Goal: Register for event/course

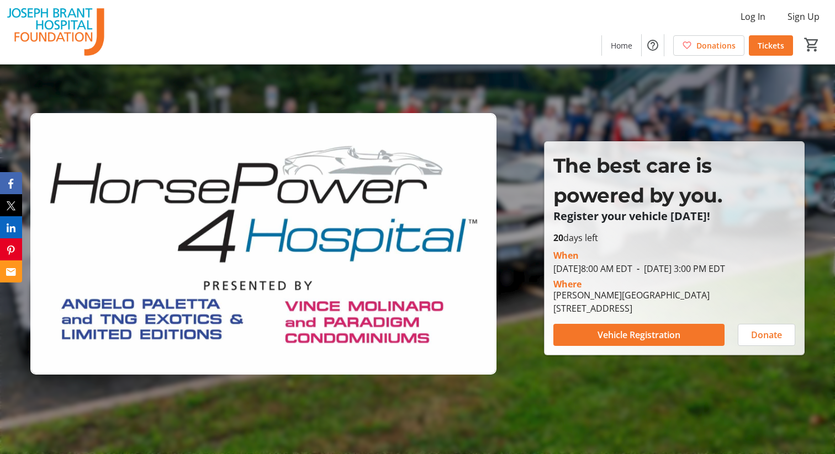
drag, startPoint x: 555, startPoint y: 247, endPoint x: 746, endPoint y: 313, distance: 202.2
click at [746, 313] on div "[PERSON_NAME][DATE] 8:00 AM EDT - [DATE] 3:00 PM EDT Where [PERSON_NAME][GEOGRA…" at bounding box center [674, 280] width 255 height 71
copy div "[PERSON_NAME][DATE] 8:00 AM EDT - [DATE] 3:00 PM EDT Where [PERSON_NAME][GEOGRA…"
click at [690, 289] on div "Where" at bounding box center [674, 284] width 255 height 9
click at [622, 342] on span "Vehicle Registration" at bounding box center [638, 335] width 83 height 13
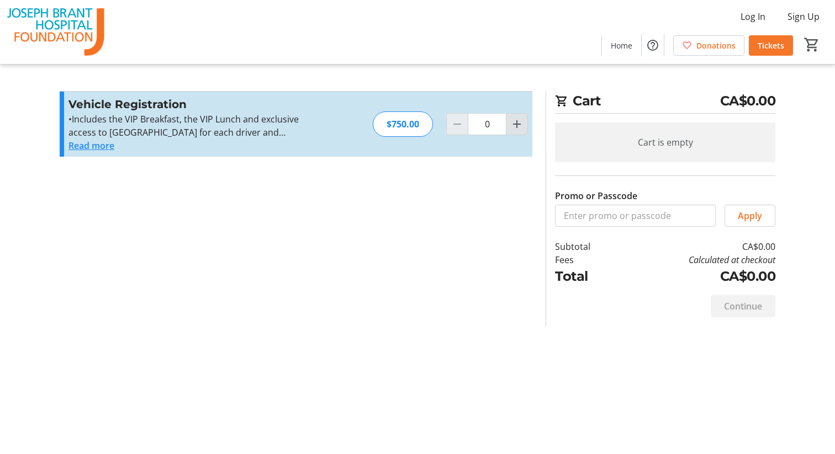
click at [512, 122] on mat-icon "Increment by one" at bounding box center [516, 124] width 13 height 13
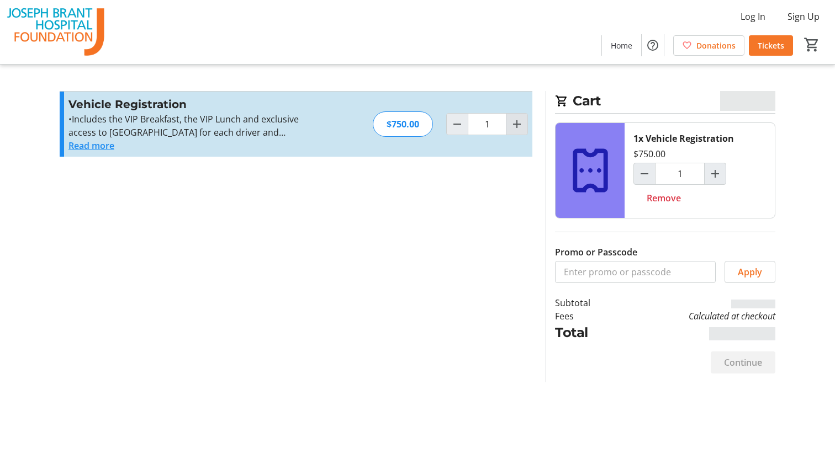
click at [518, 125] on mat-icon "Increment by one" at bounding box center [516, 124] width 13 height 13
type input "2"
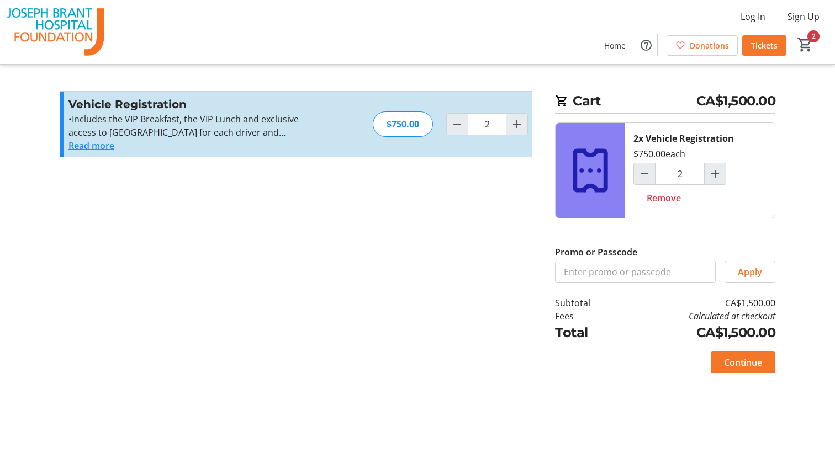
click at [93, 143] on button "Read more" at bounding box center [91, 145] width 46 height 13
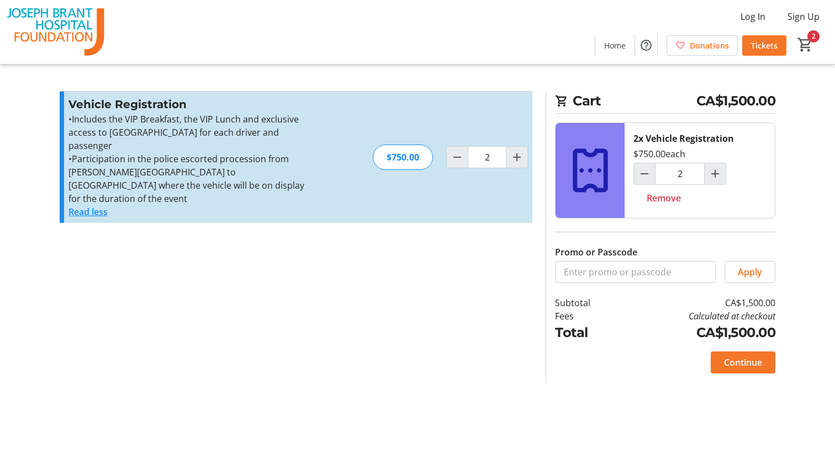
click at [392, 306] on section "Promo or Passcode Apply Vehicle Registration •Includes the VIP Breakfast, the V…" at bounding box center [296, 237] width 486 height 292
click at [762, 363] on span at bounding box center [743, 362] width 65 height 27
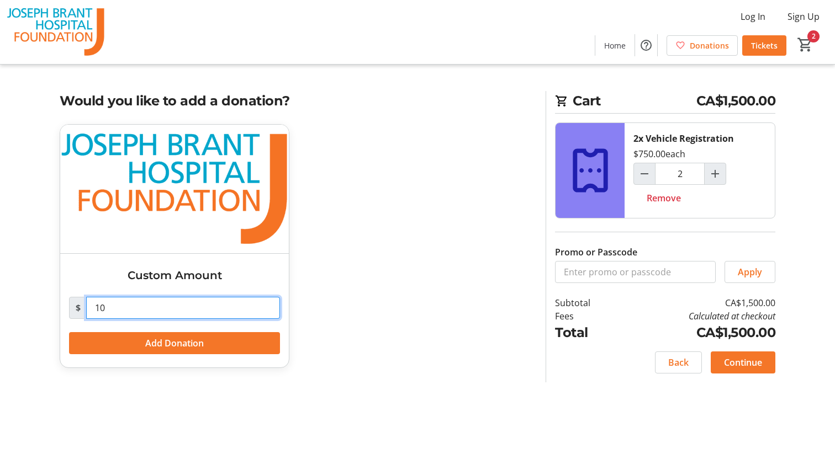
drag, startPoint x: 135, startPoint y: 310, endPoint x: 52, endPoint y: 310, distance: 82.3
click at [52, 310] on tr-checkout-feature-upsell-ui "Cart CA$1,500.00 2x Vehicle Registration $750.00 each 2 Remove Promo or Passcod…" at bounding box center [417, 227] width 835 height 454
click at [425, 294] on div "Custom Amount $ Add Donation" at bounding box center [296, 252] width 486 height 257
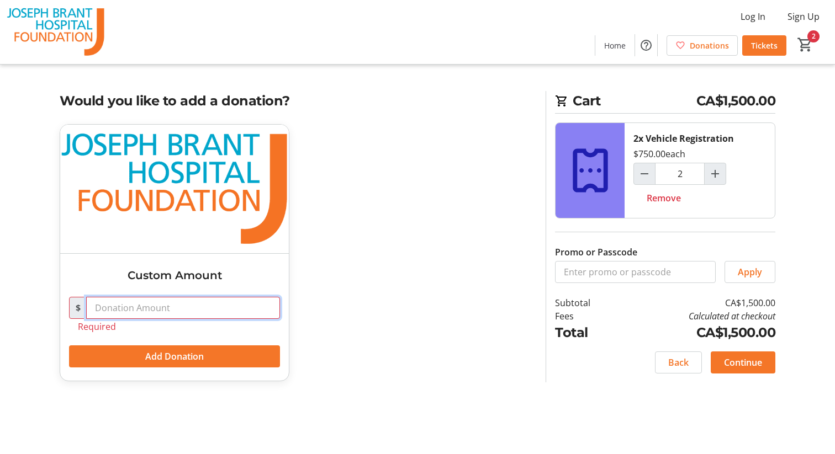
click at [133, 308] on input "text" at bounding box center [183, 308] width 194 height 22
click at [437, 336] on div "Custom Amount $ Required Add Donation" at bounding box center [296, 259] width 486 height 271
click at [385, 223] on div "Custom Amount $ Required Add Donation" at bounding box center [296, 259] width 486 height 271
click at [497, 210] on div "Custom Amount $ Required Add Donation" at bounding box center [296, 259] width 486 height 271
